Goal: Leave review/rating: Leave review/rating

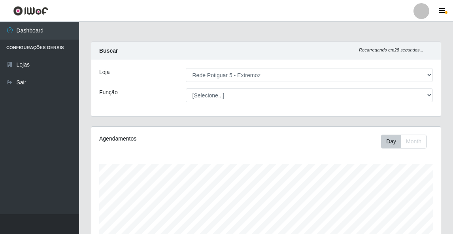
select select "79"
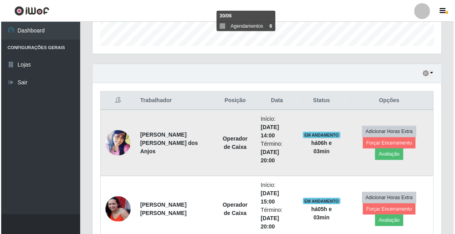
scroll to position [268, 0]
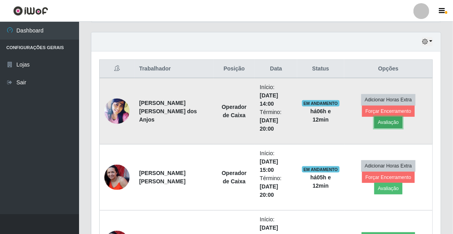
click at [402, 117] on button "Avaliação" at bounding box center [388, 122] width 28 height 11
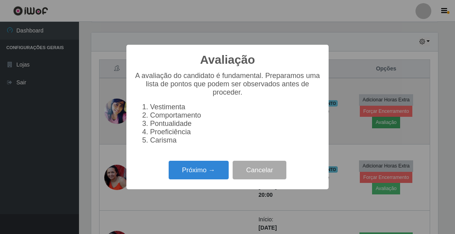
scroll to position [164, 347]
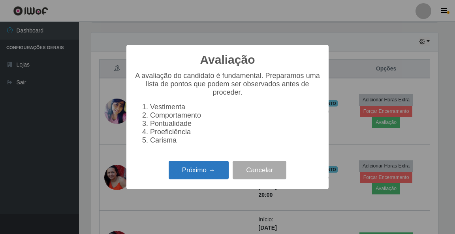
click at [186, 172] on button "Próximo →" at bounding box center [199, 169] width 60 height 19
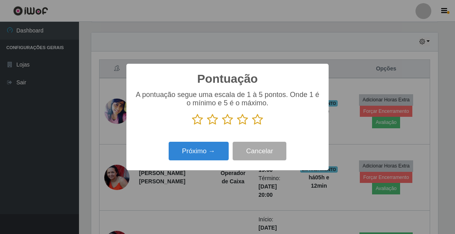
scroll to position [395101, 394917]
click at [258, 122] on icon at bounding box center [257, 119] width 11 height 12
click at [252, 125] on input "radio" at bounding box center [252, 125] width 0 height 0
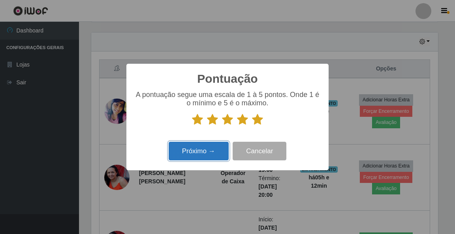
click at [219, 155] on button "Próximo →" at bounding box center [199, 151] width 60 height 19
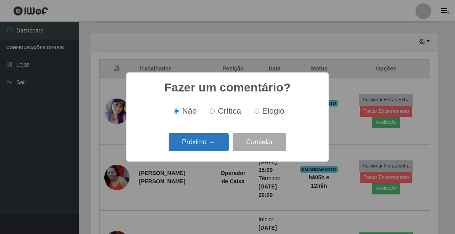
click at [207, 145] on button "Próximo →" at bounding box center [199, 142] width 60 height 19
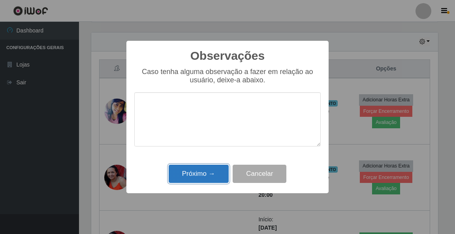
click at [212, 179] on button "Próximo →" at bounding box center [199, 173] width 60 height 19
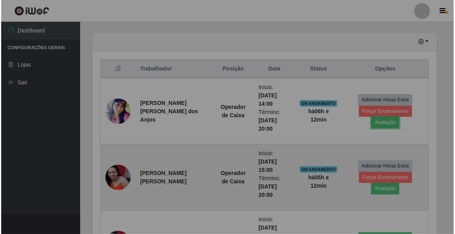
scroll to position [164, 349]
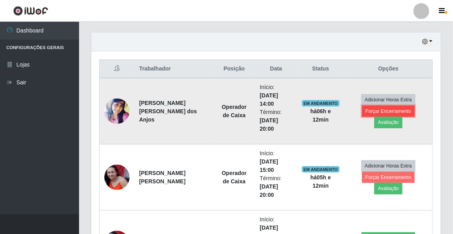
click at [378, 116] on button "Forçar Encerramento" at bounding box center [388, 111] width 53 height 11
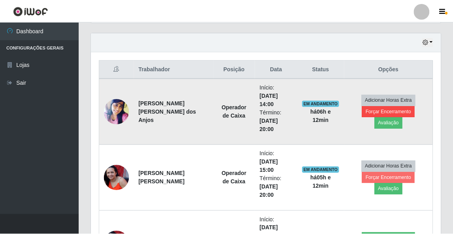
scroll to position [164, 347]
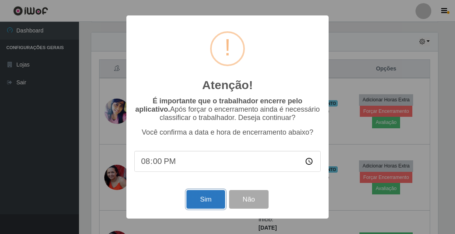
click at [198, 201] on button "Sim" at bounding box center [206, 199] width 38 height 19
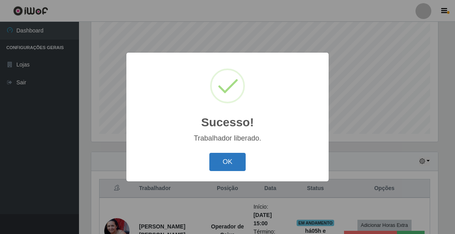
click at [221, 160] on button "OK" at bounding box center [227, 162] width 37 height 19
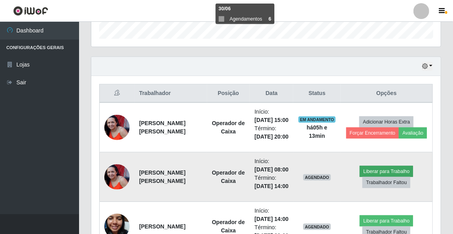
scroll to position [275, 0]
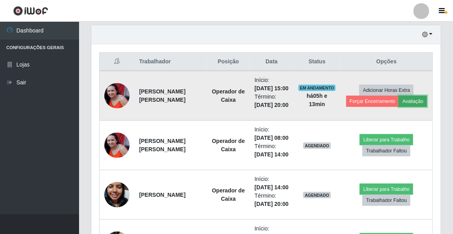
click at [411, 105] on button "Avaliação" at bounding box center [413, 101] width 28 height 11
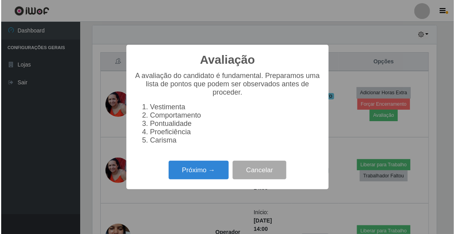
scroll to position [164, 347]
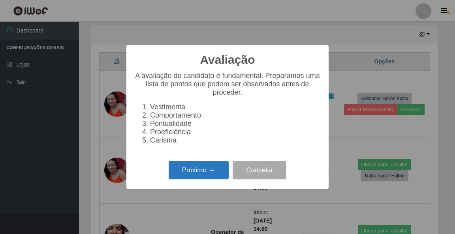
click at [210, 176] on button "Próximo →" at bounding box center [199, 169] width 60 height 19
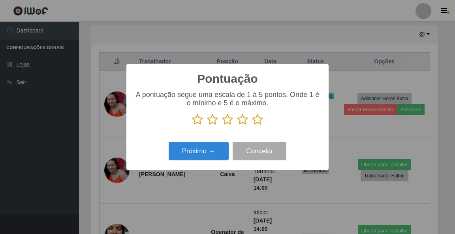
drag, startPoint x: 260, startPoint y: 123, endPoint x: 242, endPoint y: 136, distance: 22.4
click at [259, 123] on icon at bounding box center [257, 119] width 11 height 12
click at [252, 125] on input "radio" at bounding box center [252, 125] width 0 height 0
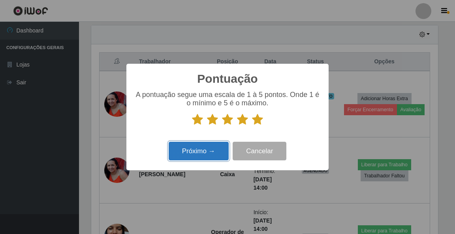
click at [214, 150] on button "Próximo →" at bounding box center [199, 151] width 60 height 19
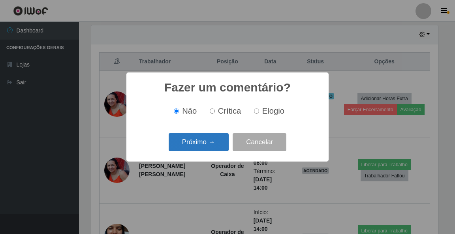
click at [215, 148] on button "Próximo →" at bounding box center [199, 142] width 60 height 19
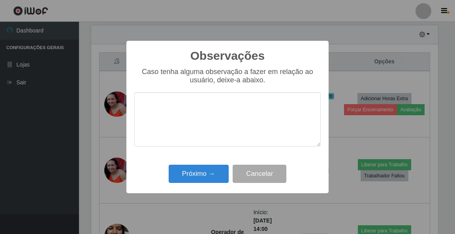
click at [204, 165] on div "Próximo → Cancelar" at bounding box center [227, 173] width 187 height 23
click at [204, 172] on button "Próximo →" at bounding box center [199, 173] width 60 height 19
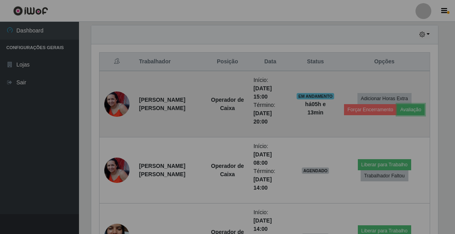
scroll to position [164, 349]
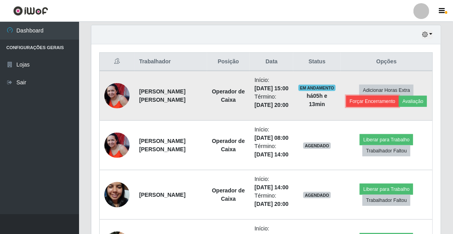
click at [385, 107] on button "Forçar Encerramento" at bounding box center [372, 101] width 53 height 11
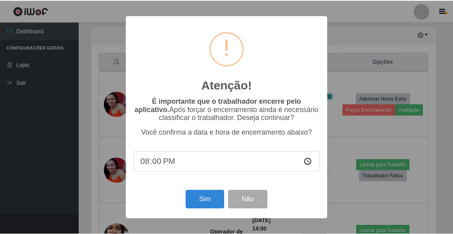
scroll to position [164, 347]
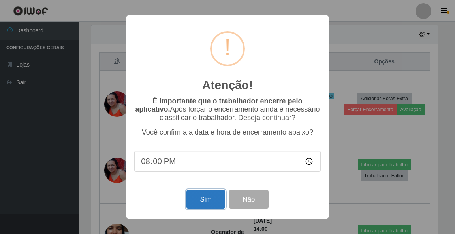
click at [195, 200] on button "Sim" at bounding box center [206, 199] width 38 height 19
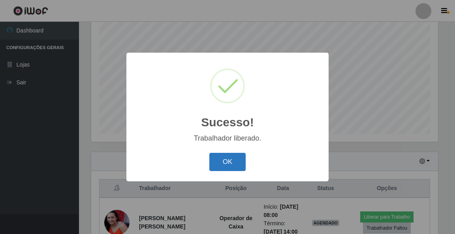
click at [229, 171] on div "OK Cancel" at bounding box center [227, 161] width 187 height 23
click at [236, 160] on button "OK" at bounding box center [227, 162] width 37 height 19
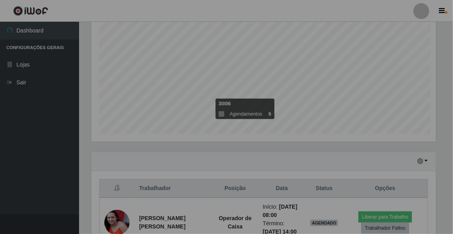
scroll to position [0, 0]
